Goal: Navigation & Orientation: Find specific page/section

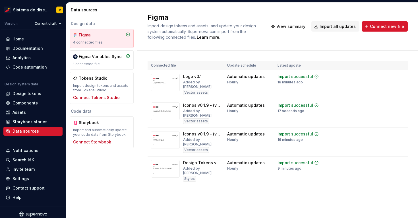
scroll to position [4, 0]
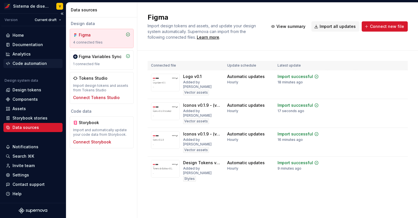
click at [33, 64] on div "Code automation" at bounding box center [30, 64] width 34 height 6
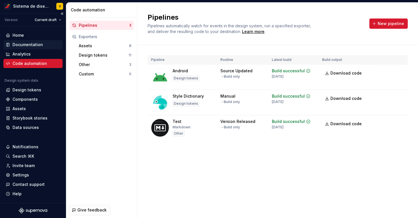
click at [32, 44] on div "Documentation" at bounding box center [28, 45] width 30 height 6
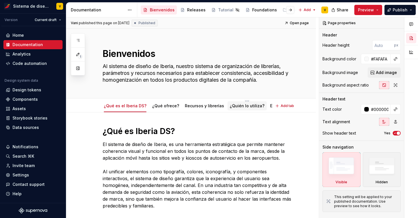
scroll to position [0, 12]
type textarea "*"
click at [36, 34] on div "Home" at bounding box center [33, 35] width 55 height 6
